Goal: Task Accomplishment & Management: Use online tool/utility

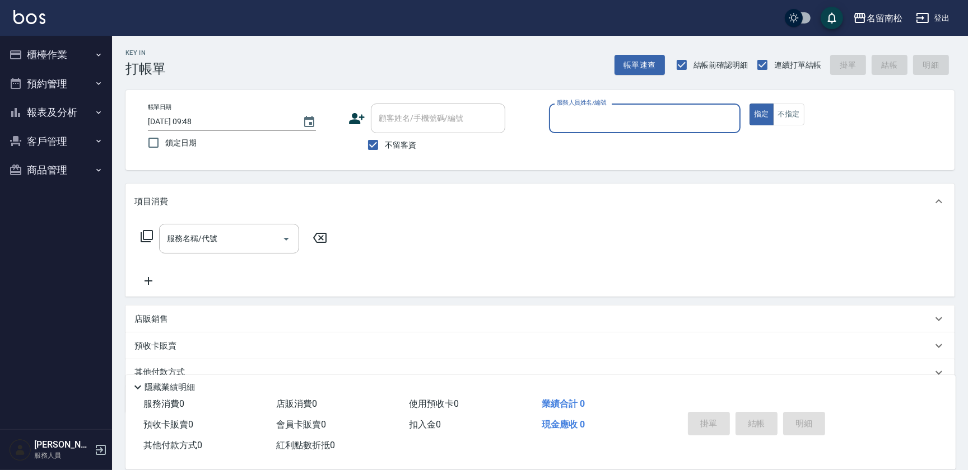
click at [102, 54] on icon "button" at bounding box center [98, 54] width 9 height 9
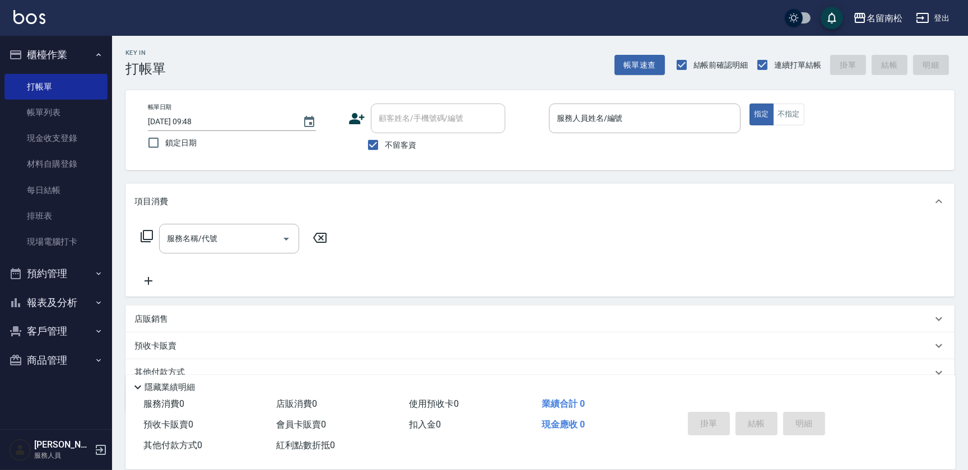
click at [186, 54] on div "Key In 打帳單 帳單速查 結帳前確認明細 連續打單結帳 掛單 結帳 明細" at bounding box center [533, 56] width 842 height 41
click at [74, 105] on link "帳單列表" at bounding box center [55, 113] width 103 height 26
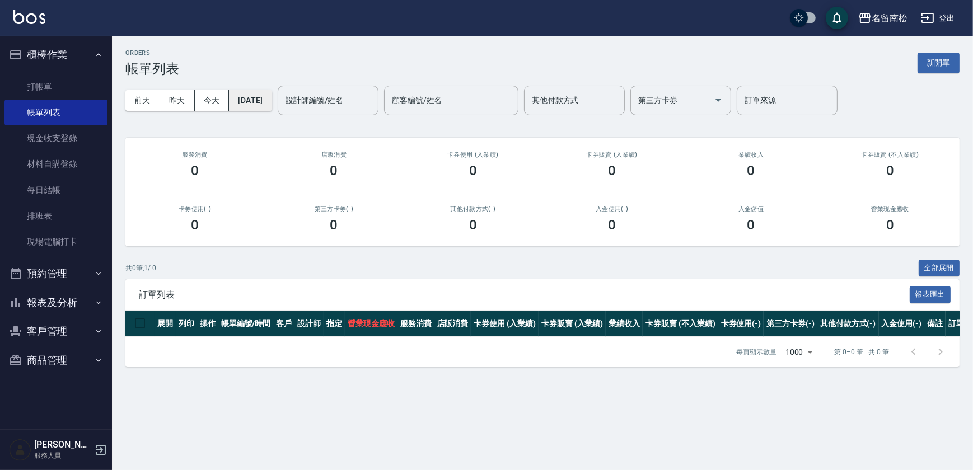
click at [256, 103] on button "[DATE]" at bounding box center [250, 100] width 43 height 21
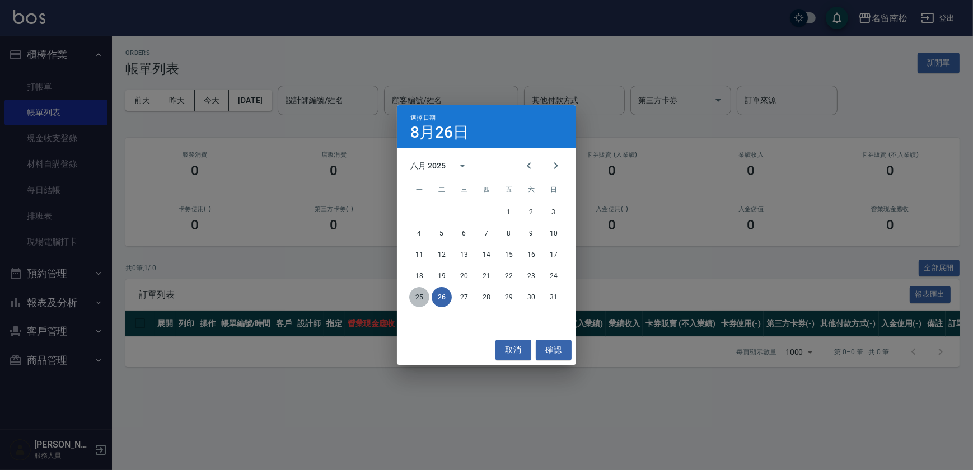
click at [418, 302] on button "25" at bounding box center [419, 297] width 20 height 20
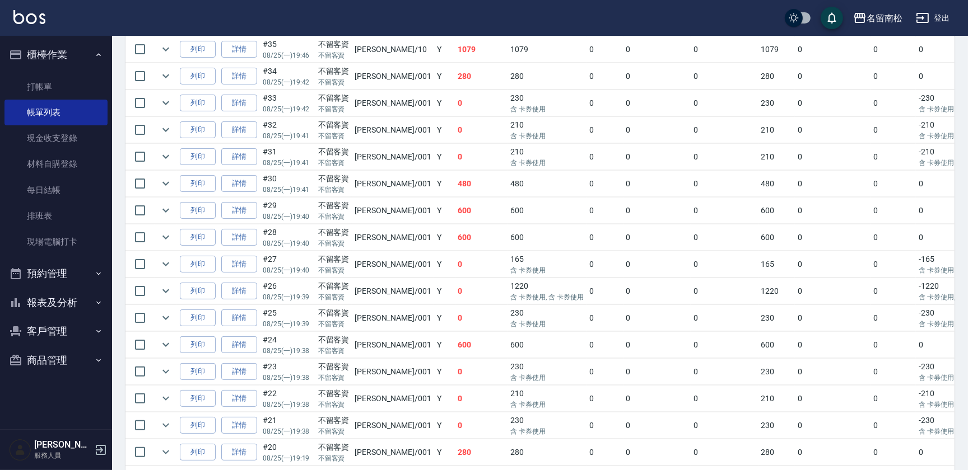
scroll to position [370, 0]
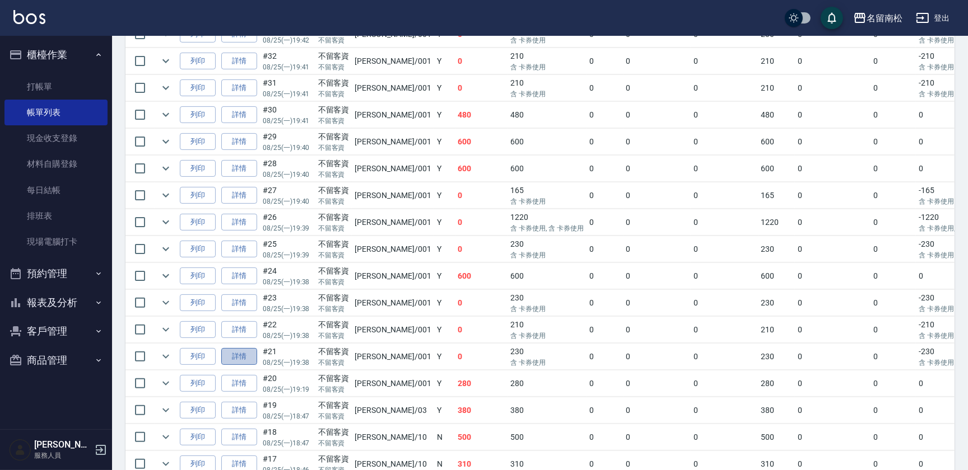
click at [242, 357] on link "詳情" at bounding box center [239, 356] width 36 height 17
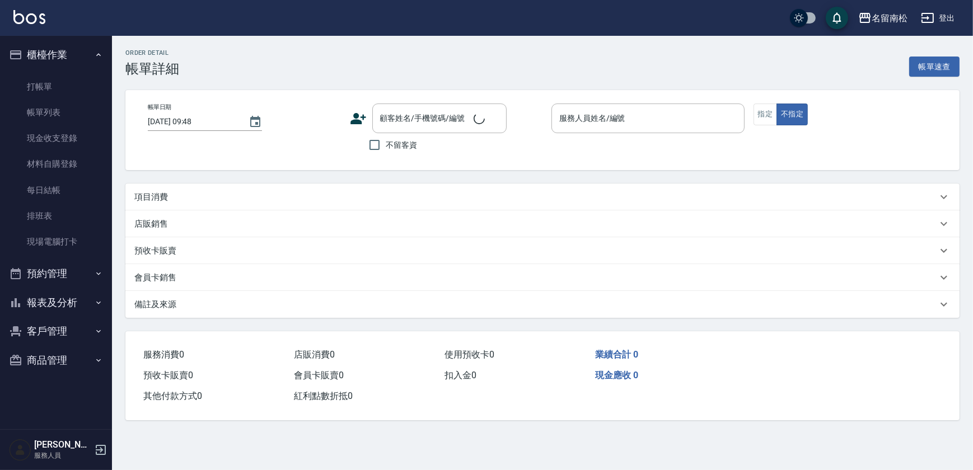
type input "[DATE] 19:38"
checkbox input "true"
type input "[PERSON_NAME]-001"
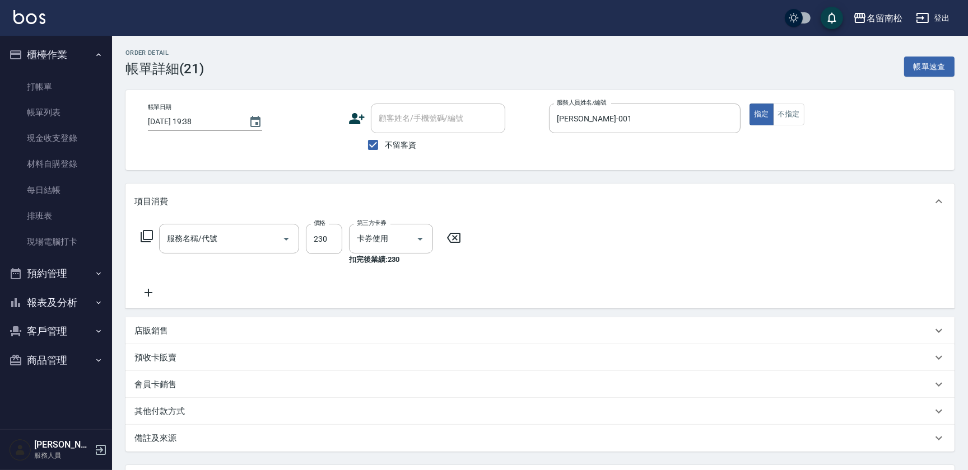
type input "洗髮(卡)230(224)"
click at [331, 240] on input "230" at bounding box center [324, 239] width 36 height 30
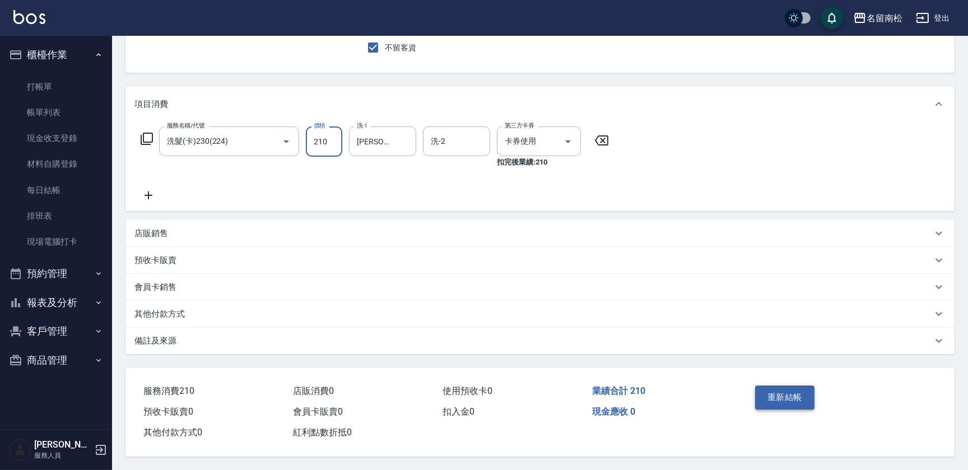
type input "210"
click at [796, 397] on button "重新結帳" at bounding box center [784, 398] width 59 height 24
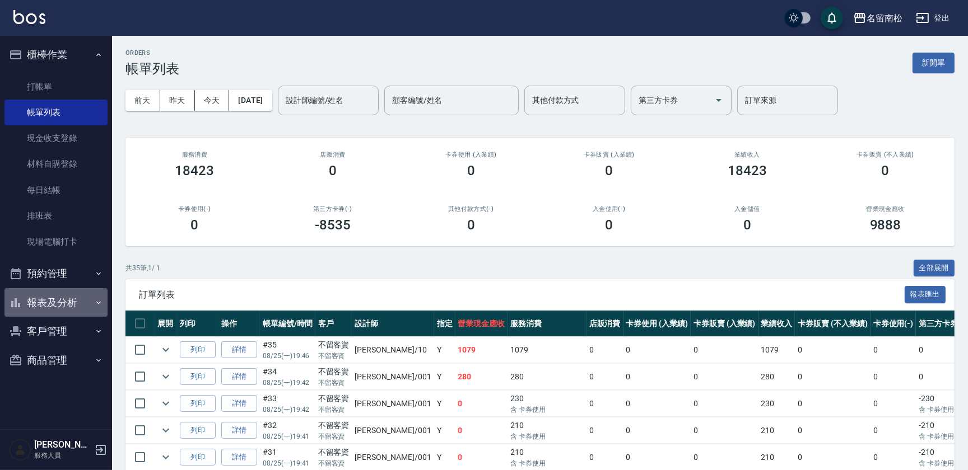
click at [92, 305] on button "報表及分析" at bounding box center [55, 302] width 103 height 29
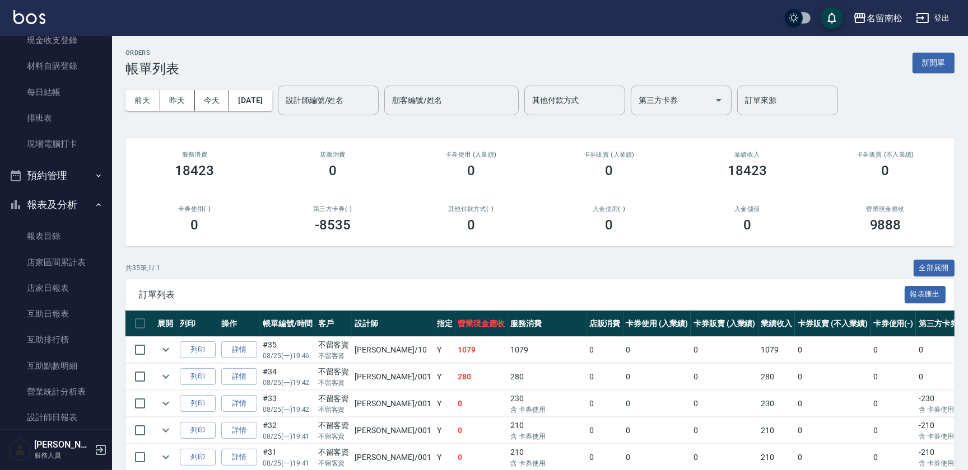
scroll to position [112, 0]
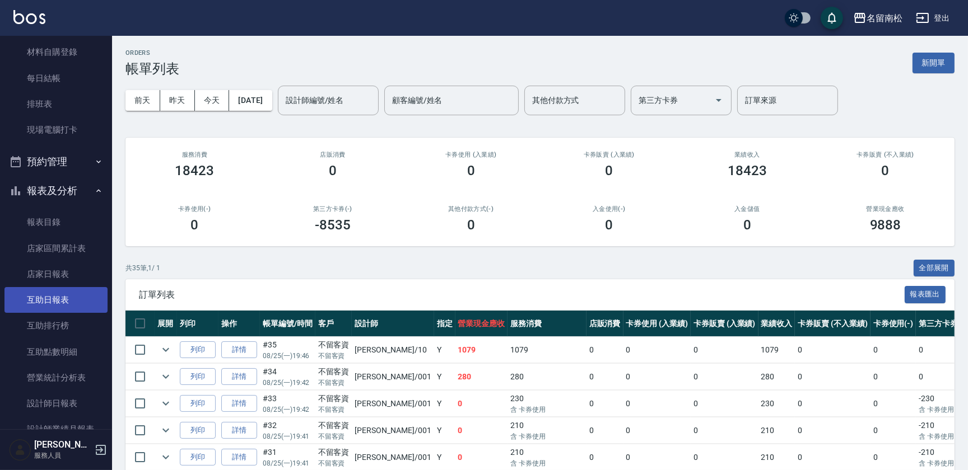
click at [71, 294] on link "互助日報表" at bounding box center [55, 300] width 103 height 26
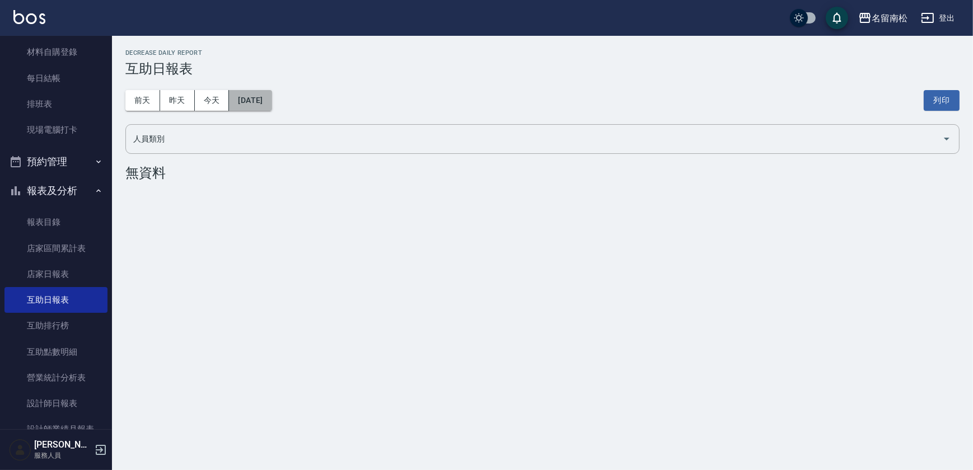
click at [271, 97] on button "[DATE]" at bounding box center [250, 100] width 43 height 21
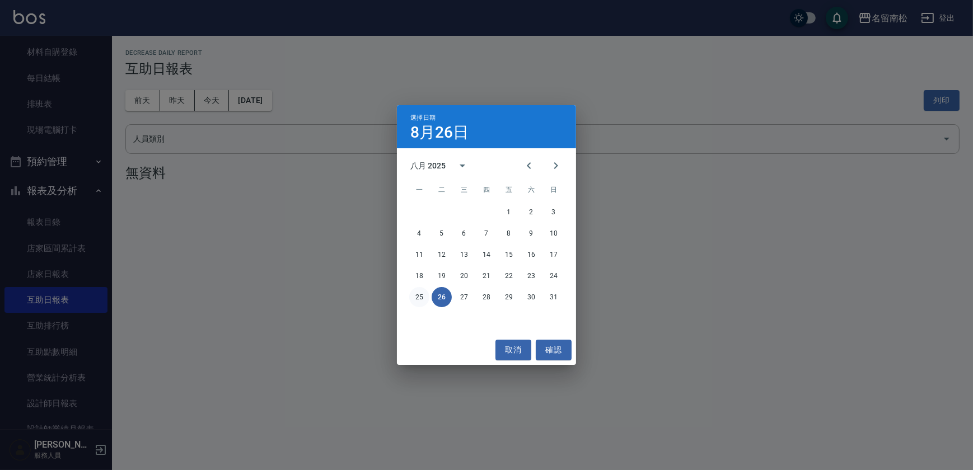
click at [414, 297] on button "25" at bounding box center [419, 297] width 20 height 20
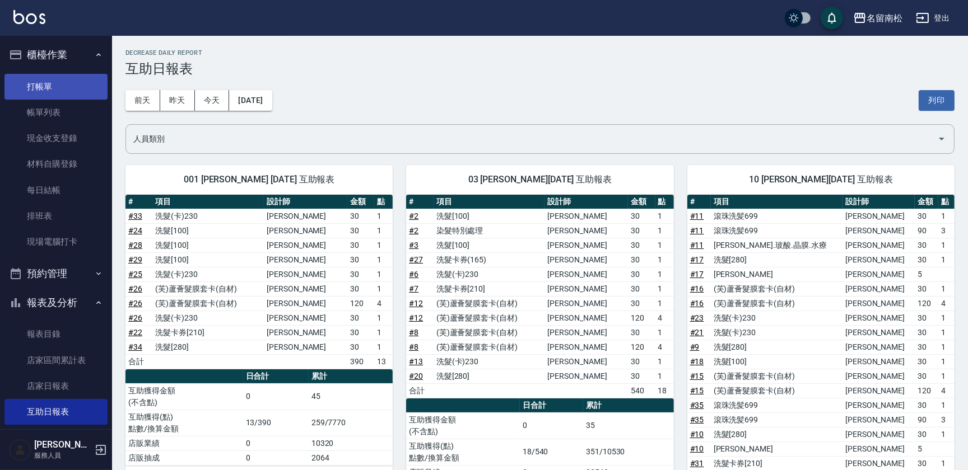
click at [43, 83] on link "打帳單" at bounding box center [55, 87] width 103 height 26
